Goal: Task Accomplishment & Management: Use online tool/utility

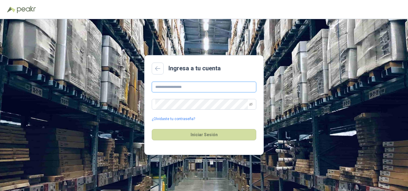
click at [192, 87] on input "text" at bounding box center [204, 87] width 104 height 11
paste input "**********"
type input "**********"
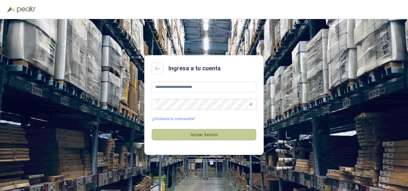
click at [188, 139] on button "Iniciar Sesión" at bounding box center [204, 134] width 104 height 11
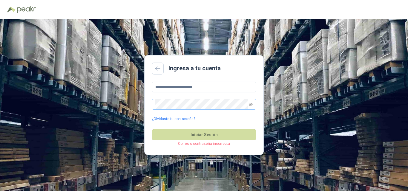
click at [254, 101] on span at bounding box center [204, 104] width 104 height 11
click at [251, 104] on icon "eye-invisible" at bounding box center [251, 105] width 4 height 4
click at [152, 129] on button "Iniciar Sesión" at bounding box center [204, 134] width 104 height 11
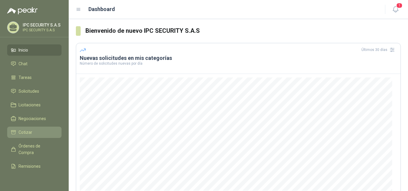
click at [28, 131] on span "Cotizar" at bounding box center [26, 132] width 14 height 7
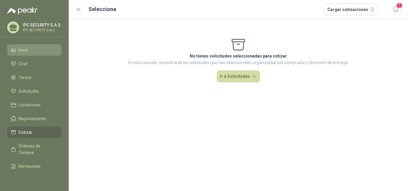
click at [32, 52] on li "Inicio" at bounding box center [34, 50] width 47 height 7
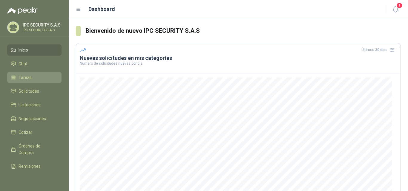
click at [35, 76] on li "Tareas" at bounding box center [34, 77] width 47 height 7
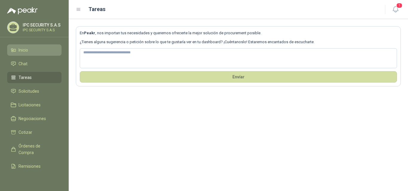
click at [35, 50] on li "Inicio" at bounding box center [34, 50] width 47 height 7
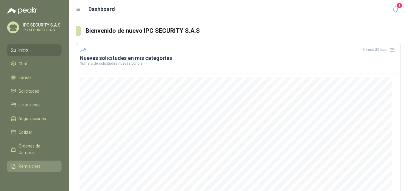
scroll to position [32, 0]
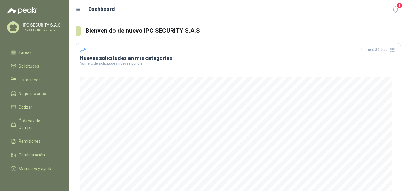
click at [76, 10] on icon at bounding box center [78, 9] width 5 height 5
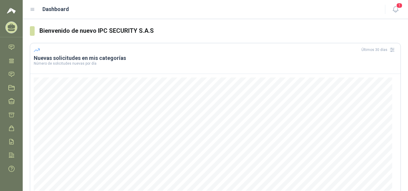
scroll to position [16, 0]
click at [39, 7] on div "Dashboard" at bounding box center [204, 9] width 348 height 8
click at [37, 7] on div "Dashboard" at bounding box center [204, 9] width 348 height 8
click at [35, 7] on icon at bounding box center [32, 9] width 5 height 5
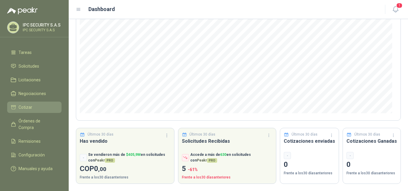
scroll to position [32, 0]
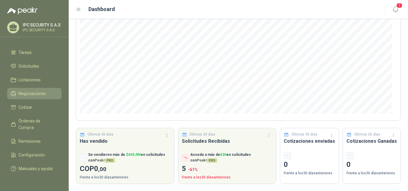
click at [43, 90] on span "Negociaciones" at bounding box center [32, 93] width 27 height 7
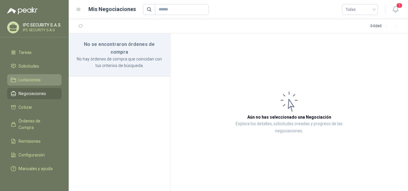
click at [39, 77] on span "Licitaciones" at bounding box center [30, 80] width 22 height 7
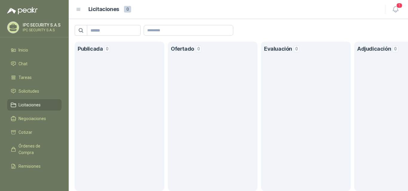
click at [26, 84] on ul "Inicio Chat Tareas Solicitudes Licitaciones Negociaciones Cotizar Órdenes de Co…" at bounding box center [34, 110] width 69 height 133
click at [29, 75] on span "Tareas" at bounding box center [25, 77] width 13 height 7
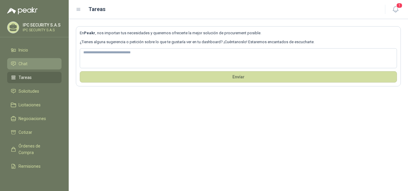
click at [31, 62] on li "Chat" at bounding box center [34, 64] width 47 height 7
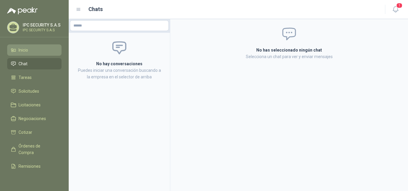
click at [34, 50] on li "Inicio" at bounding box center [34, 50] width 47 height 7
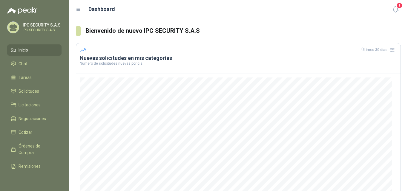
click at [38, 27] on p "IPC SECURITY S.A.S" at bounding box center [42, 25] width 38 height 4
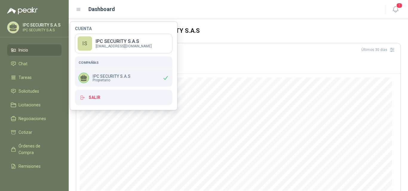
click at [232, 33] on h3 "Bienvenido de nuevo IPC SECURITY S.A.S" at bounding box center [242, 30] width 315 height 9
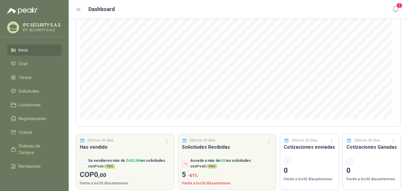
scroll to position [78, 0]
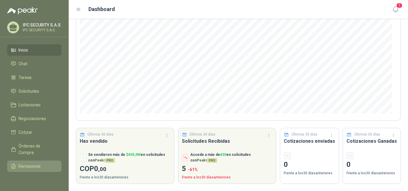
click at [32, 168] on span "Remisiones" at bounding box center [30, 166] width 22 height 7
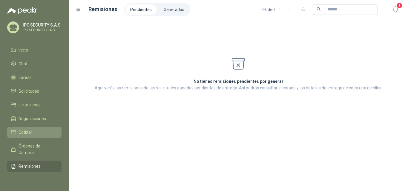
click at [33, 131] on li "Cotizar" at bounding box center [34, 132] width 47 height 7
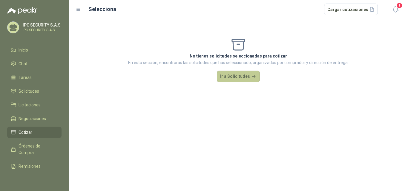
click at [235, 75] on button "Ir a Solicitudes" at bounding box center [238, 77] width 43 height 12
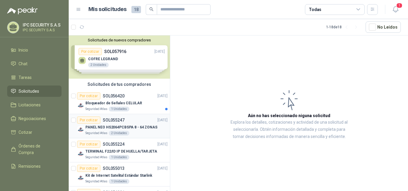
click at [144, 127] on p "PANEL NEO HS2064PCBSPA 8 - 64 ZONAS" at bounding box center [121, 128] width 72 height 6
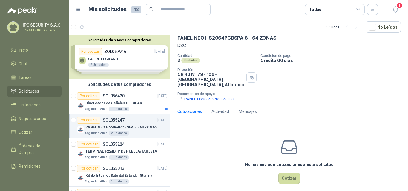
scroll to position [31, 0]
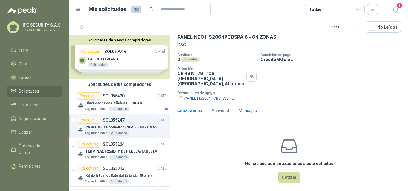
click at [243, 108] on div "Mensajes" at bounding box center [247, 110] width 18 height 7
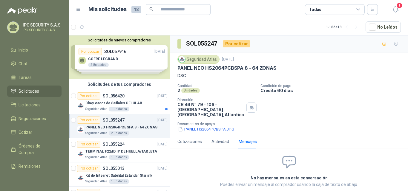
scroll to position [2, 0]
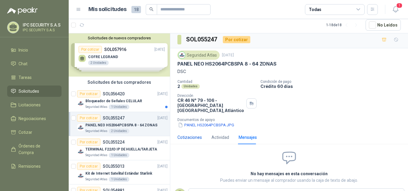
click at [198, 134] on div "Cotizaciones" at bounding box center [189, 137] width 24 height 7
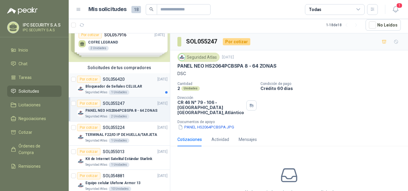
scroll to position [0, 0]
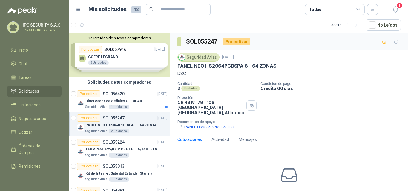
click at [136, 49] on div "Solicitudes de nuevos compradores Por cotizar SOL057916 [DATE] COFRE [PERSON_NA…" at bounding box center [119, 54] width 101 height 43
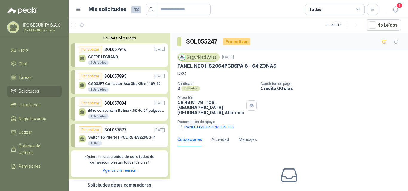
click at [122, 88] on div "CAD32F7 Contactor Aux 3Na-2Nc 110V 60 4 Unidades" at bounding box center [124, 87] width 72 height 11
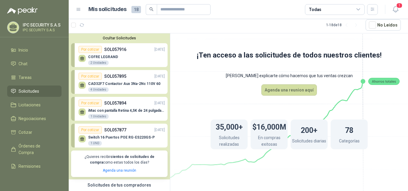
click at [120, 112] on p "iMac con pantalla Retina 4,5K de 24 pulgadas M4" at bounding box center [126, 111] width 77 height 4
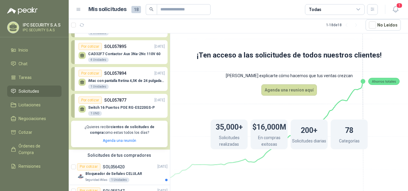
click at [120, 111] on div "Switch 16 Puertos [PERSON_NAME] RG-ES220GS-P 1 UND" at bounding box center [121, 111] width 67 height 11
click at [123, 109] on p "Switch 16 Puertos POE RG-ES220GS-P" at bounding box center [121, 108] width 67 height 4
click at [112, 108] on p "Switch 16 Puertos POE RG-ES220GS-P" at bounding box center [121, 108] width 67 height 4
click at [100, 115] on div "1 UND" at bounding box center [95, 113] width 14 height 5
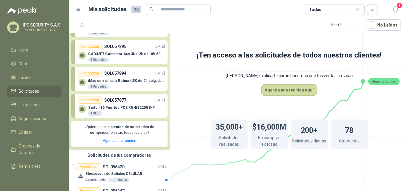
click at [136, 109] on p "Switch 16 Puertos POE RG-ES220GS-P" at bounding box center [121, 108] width 67 height 4
click at [124, 88] on div "iMac con pantalla Retina 4,5K de 24 pulgadas M4 1 Unidades" at bounding box center [126, 84] width 77 height 11
click at [118, 111] on div "Switch 16 Puertos [PERSON_NAME] RG-ES220GS-P 1 UND" at bounding box center [121, 111] width 67 height 11
click at [117, 112] on div "Switch 16 Puertos [PERSON_NAME] RG-ES220GS-P 1 UND" at bounding box center [121, 111] width 67 height 11
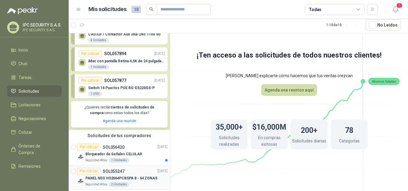
scroll to position [60, 0]
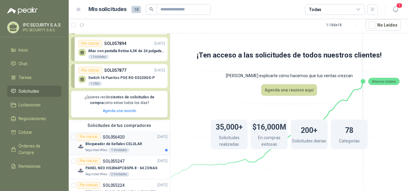
click at [118, 152] on div "1 Unidades" at bounding box center [119, 150] width 21 height 5
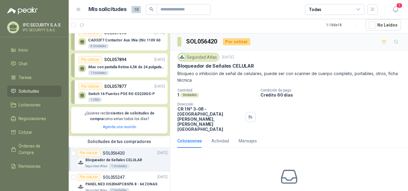
scroll to position [30, 0]
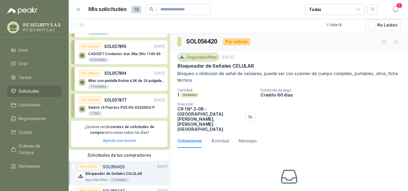
click at [113, 107] on p "Switch 16 Puertos POE RG-ES220GS-P" at bounding box center [121, 108] width 67 height 4
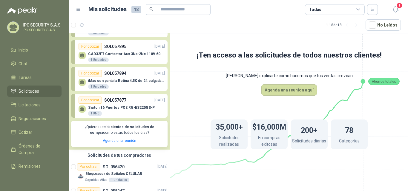
click at [113, 102] on p "SOL057877" at bounding box center [115, 100] width 22 height 7
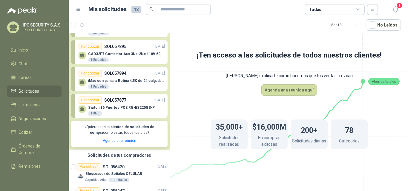
click at [113, 102] on p "SOL057877" at bounding box center [115, 100] width 22 height 7
click at [113, 101] on p "SOL057877" at bounding box center [115, 100] width 22 height 7
click at [115, 176] on p "Bloqueador de Señales CELULAR" at bounding box center [113, 174] width 57 height 6
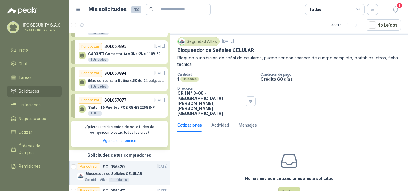
scroll to position [23, 0]
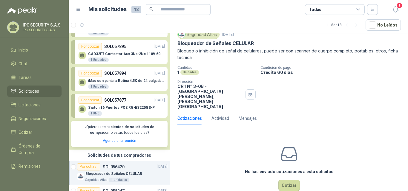
click at [118, 102] on p "SOL057877" at bounding box center [115, 100] width 22 height 7
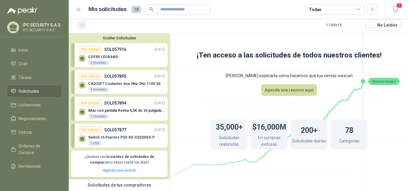
click at [85, 27] on button "button" at bounding box center [82, 25] width 10 height 10
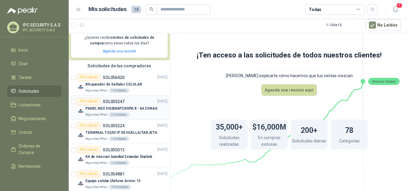
scroll to position [90, 0]
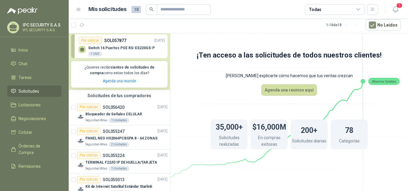
click at [115, 96] on div "Solicitudes de tus compradores" at bounding box center [119, 95] width 101 height 11
click at [129, 97] on div "Solicitudes de tus compradores" at bounding box center [119, 95] width 101 height 11
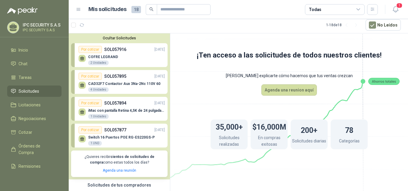
click at [132, 133] on div "Por cotizar SOL057877 [DATE]" at bounding box center [121, 130] width 86 height 7
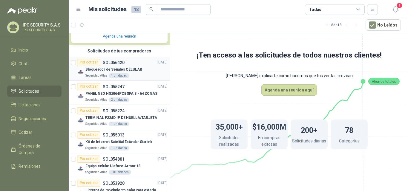
scroll to position [149, 0]
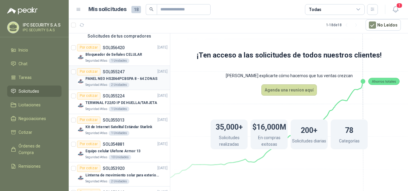
click at [135, 84] on div "Seguridad Atlas 2 Unidades" at bounding box center [126, 85] width 82 height 5
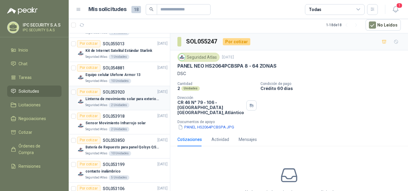
scroll to position [239, 0]
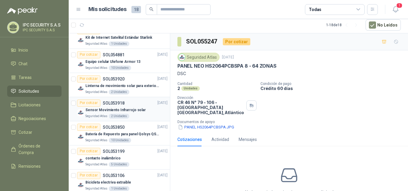
click at [138, 116] on div "Seguridad Atlas 2 Unidades" at bounding box center [126, 116] width 82 height 5
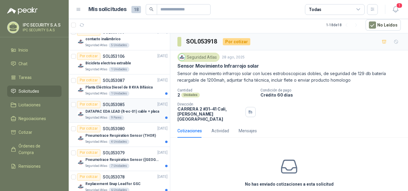
scroll to position [388, 0]
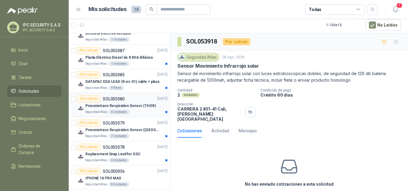
click at [130, 110] on div "Seguridad Atlas 4 Unidades" at bounding box center [126, 112] width 82 height 5
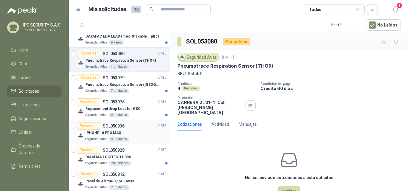
scroll to position [444, 0]
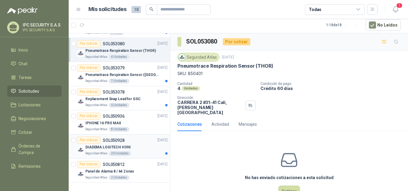
click at [127, 146] on p "DIADEMA LOGITECH H390" at bounding box center [107, 148] width 45 height 6
